Goal: Book appointment/travel/reservation

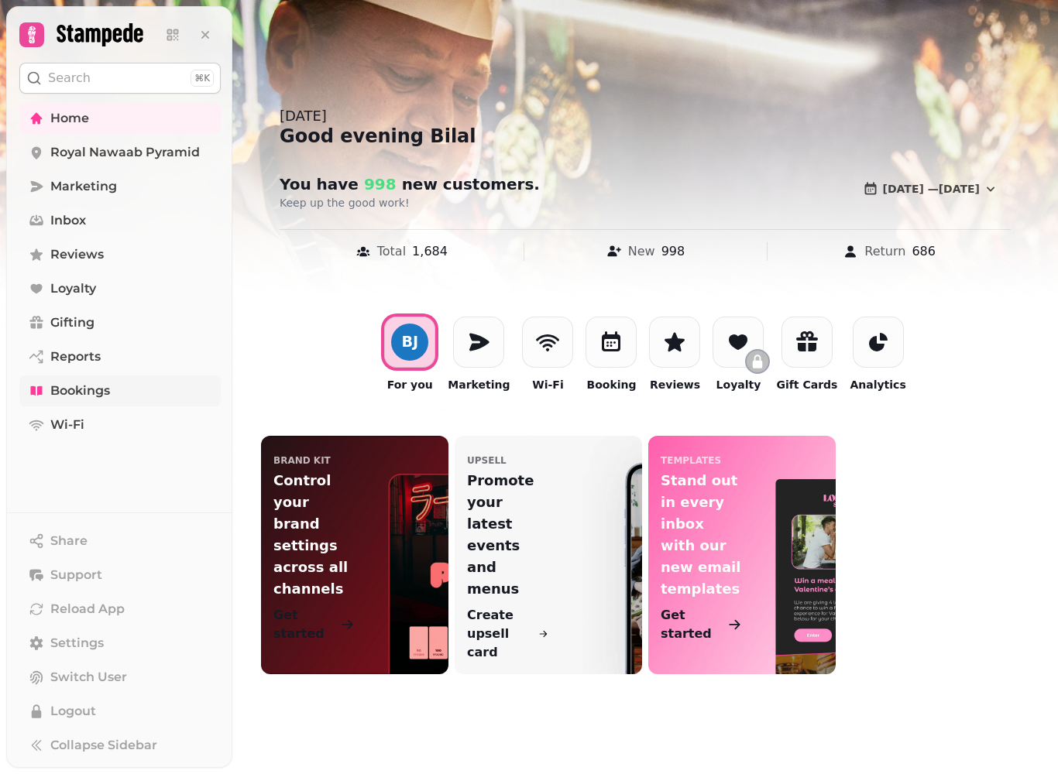
click at [74, 393] on span "Bookings" at bounding box center [80, 391] width 60 height 19
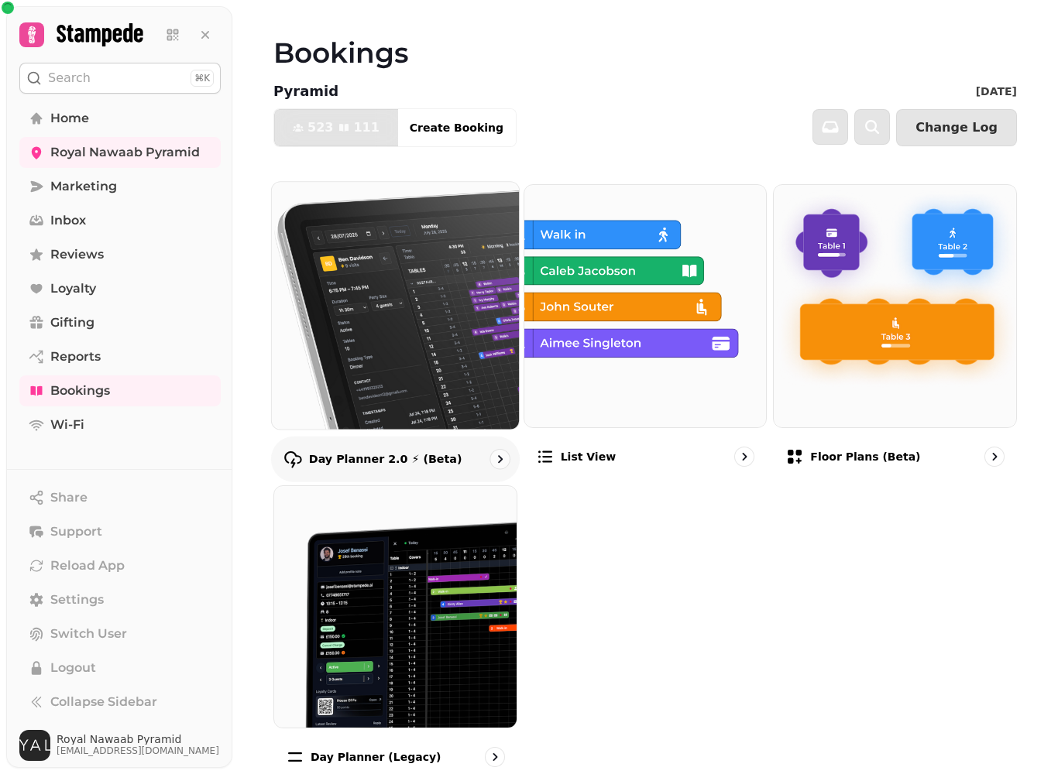
click at [359, 372] on img at bounding box center [395, 306] width 272 height 272
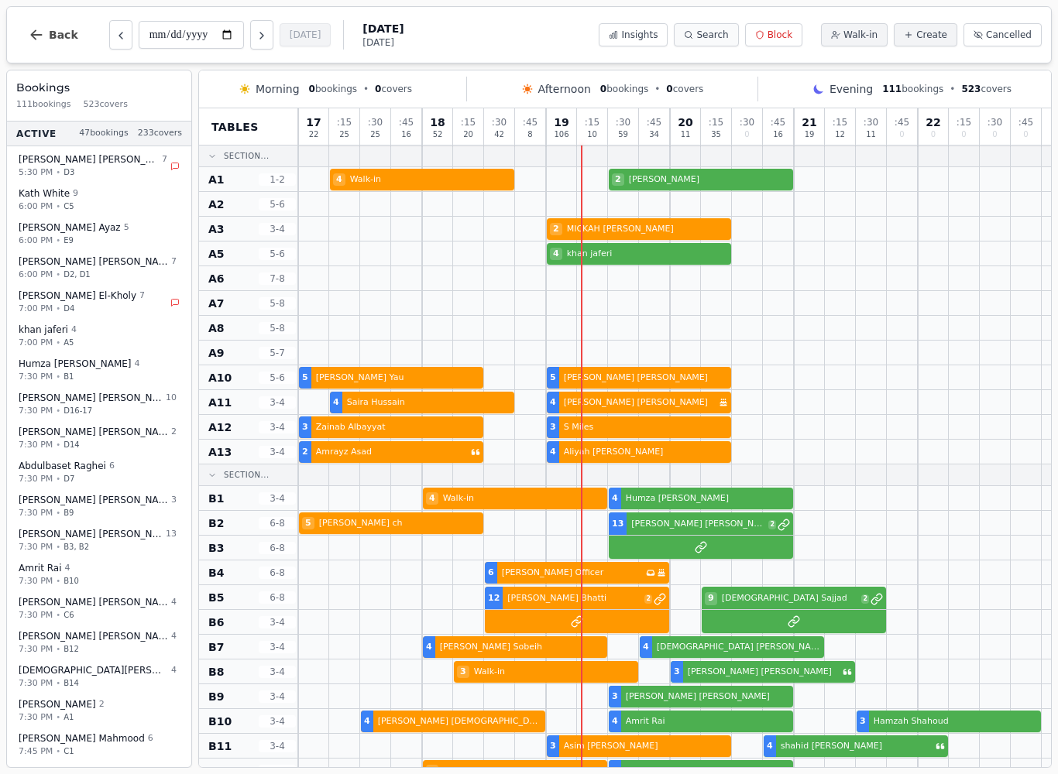
click at [716, 42] on button "Search" at bounding box center [706, 34] width 64 height 23
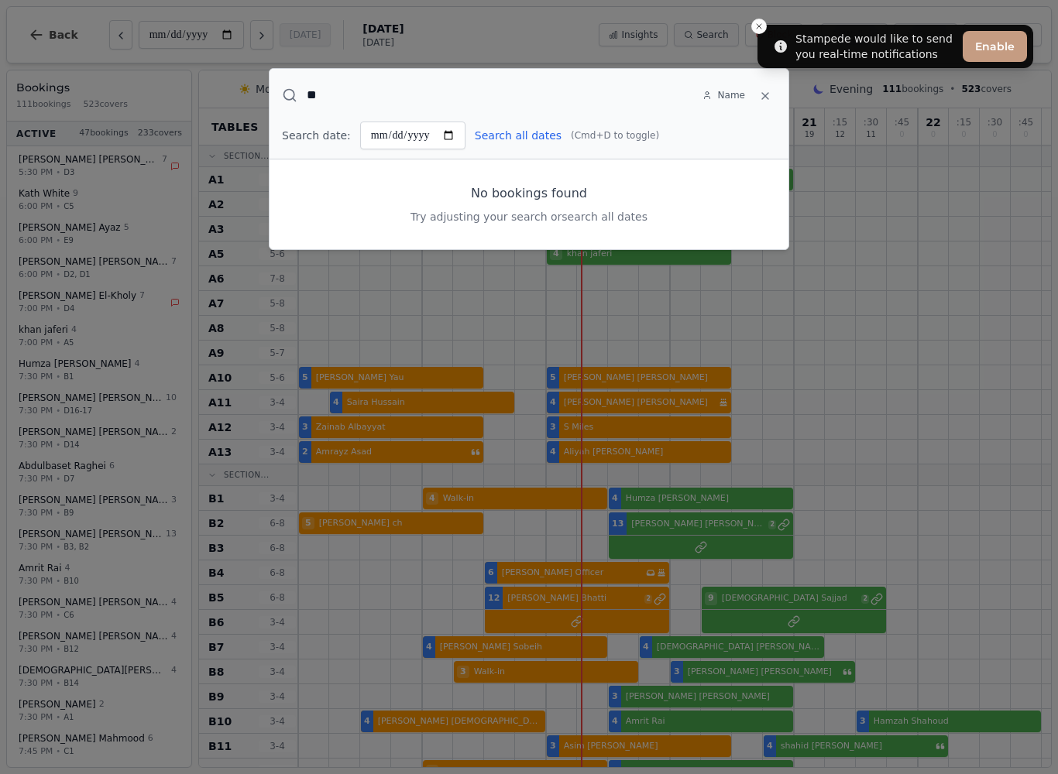
type input "*"
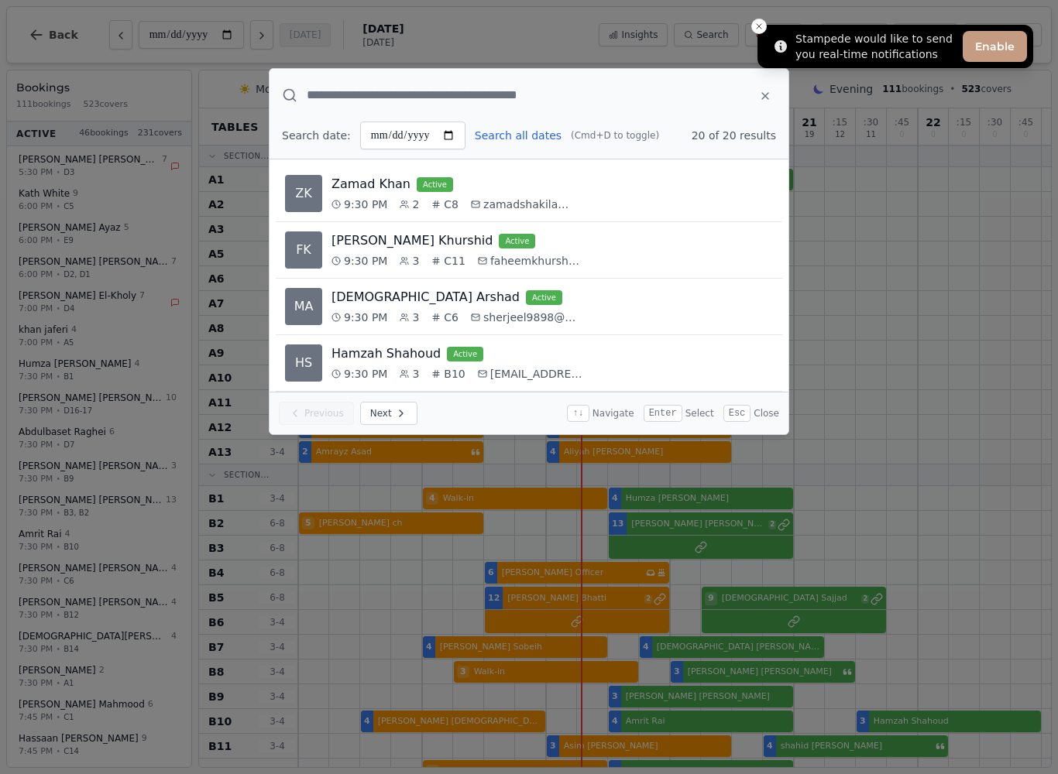
click at [768, 25] on li "Stampede would like to send you real-time notifications Enable" at bounding box center [895, 46] width 276 height 43
click at [760, 24] on icon "Close toast" at bounding box center [758, 26] width 9 height 9
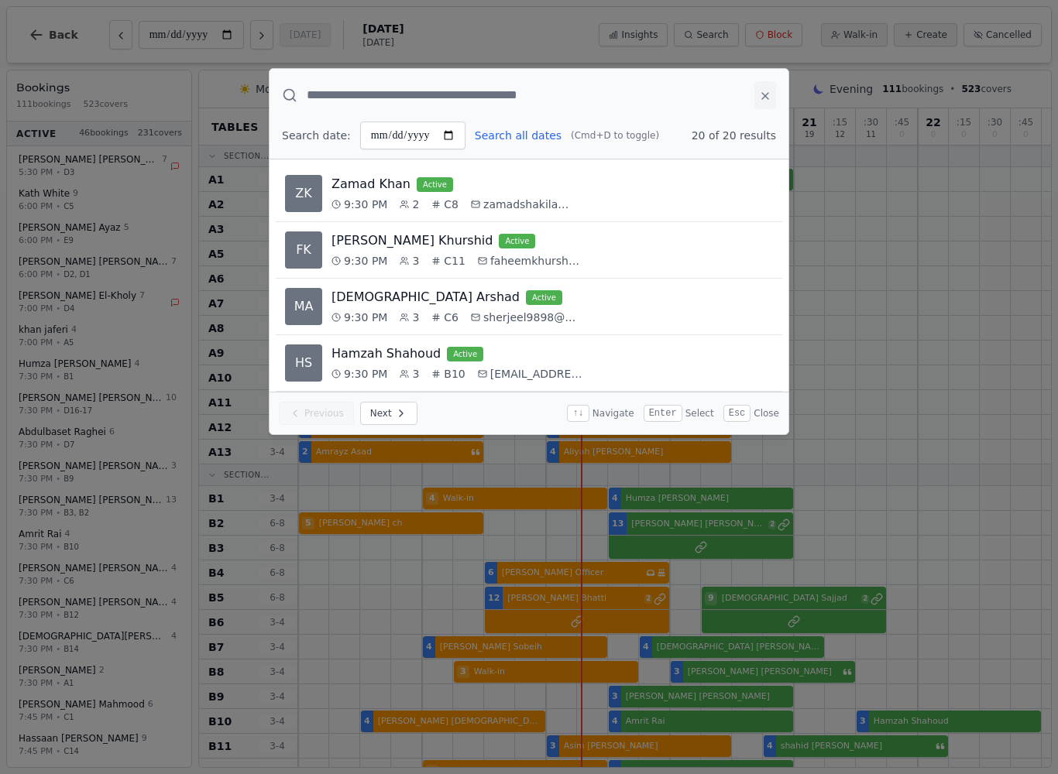
click at [773, 95] on button at bounding box center [765, 95] width 22 height 28
